Goal: Information Seeking & Learning: Learn about a topic

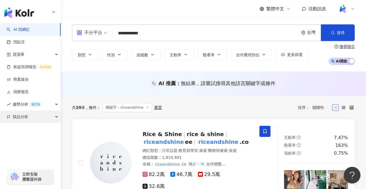
click at [40, 116] on div "競品分析" at bounding box center [30, 116] width 61 height 12
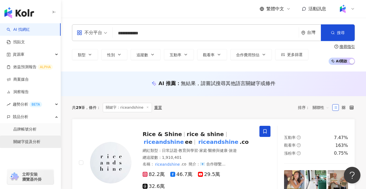
click at [40, 140] on link "關鍵字提及分析" at bounding box center [26, 142] width 27 height 6
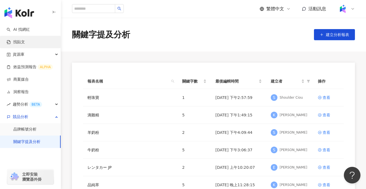
click at [25, 41] on link "找貼文" at bounding box center [16, 42] width 18 height 6
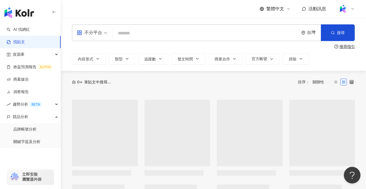
click at [130, 31] on input "search" at bounding box center [205, 33] width 181 height 12
type input "*"
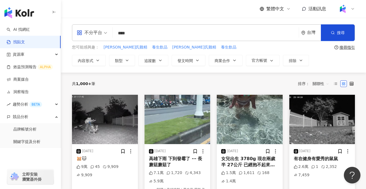
type input "****"
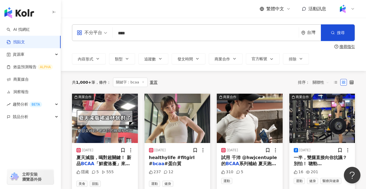
click at [316, 83] on span "關聯性" at bounding box center [320, 82] width 17 height 9
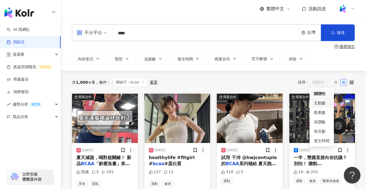
click at [322, 103] on div "互動數" at bounding box center [321, 103] width 15 height 6
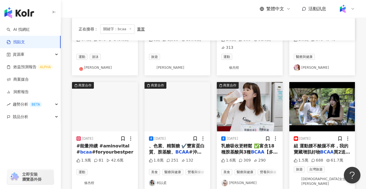
scroll to position [145, 0]
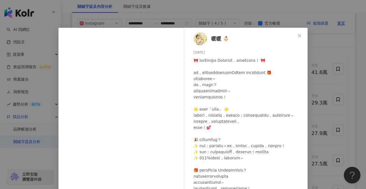
scroll to position [35, 0]
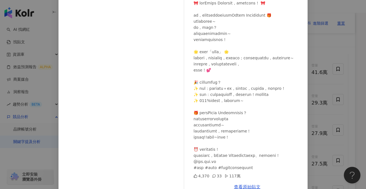
click at [328, 56] on div "暖暖 👶🏻 2024/12/16 4,370 33 117萬 查看原始貼文" at bounding box center [183, 94] width 366 height 189
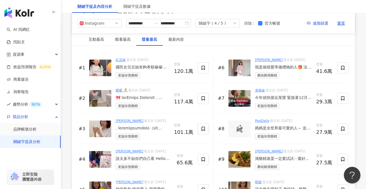
scroll to position [868, 0]
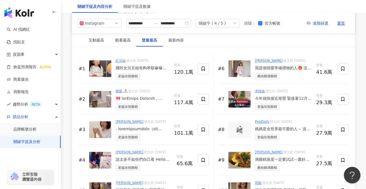
click at [121, 59] on link "紅豆妹" at bounding box center [121, 61] width 10 height 4
